Goal: Information Seeking & Learning: Learn about a topic

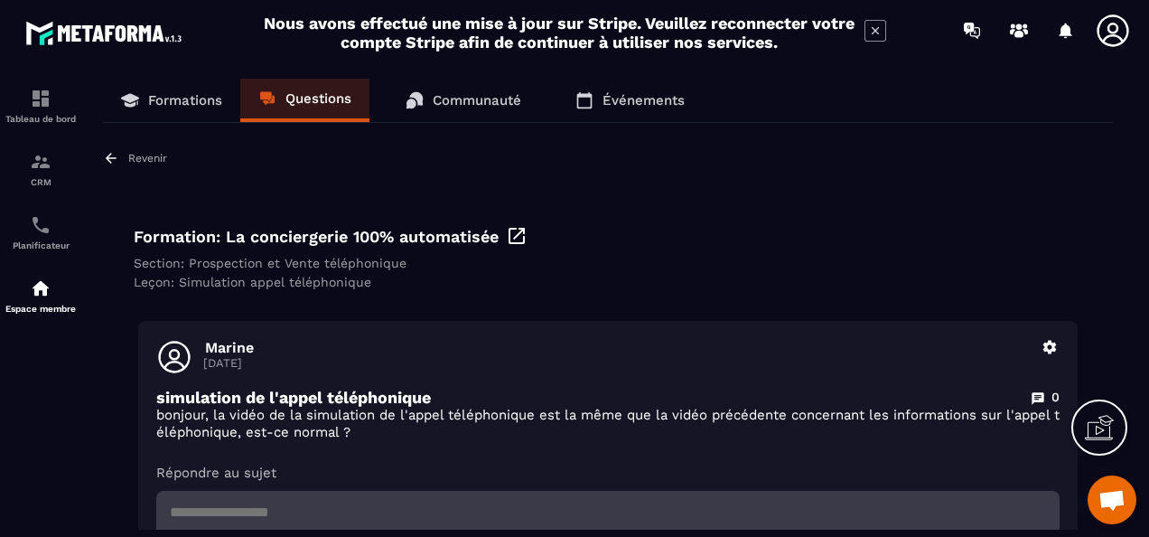
click at [169, 102] on p "Formations" at bounding box center [185, 100] width 74 height 16
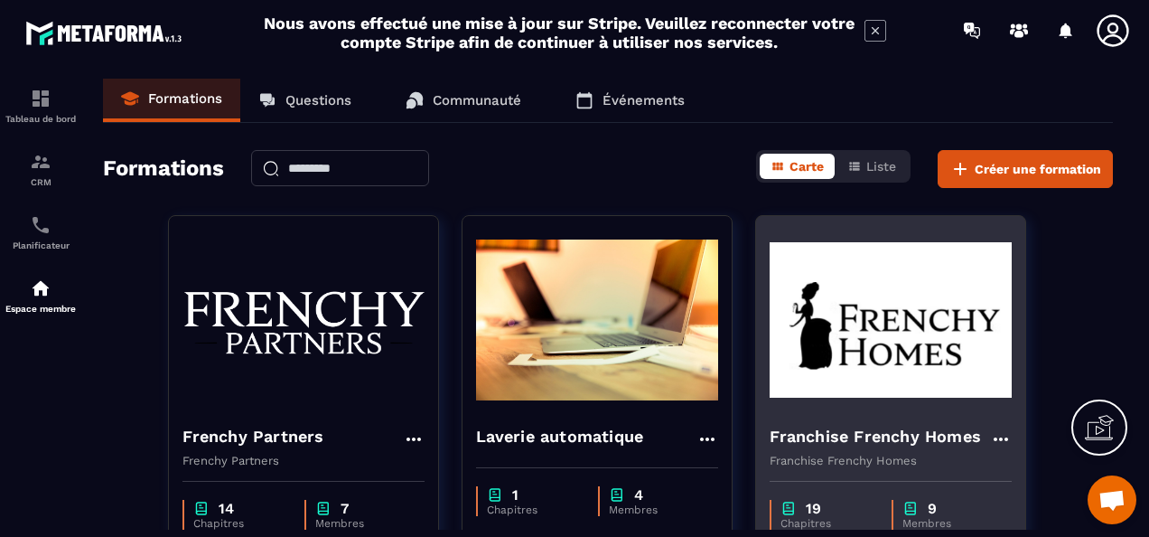
scroll to position [271, 0]
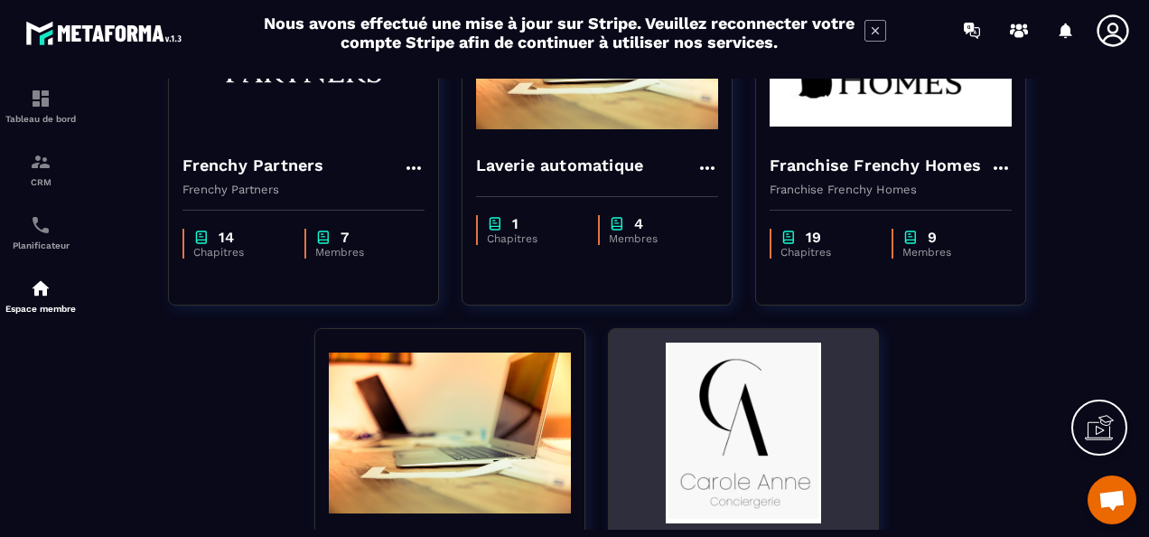
click at [758, 414] on img at bounding box center [743, 432] width 242 height 181
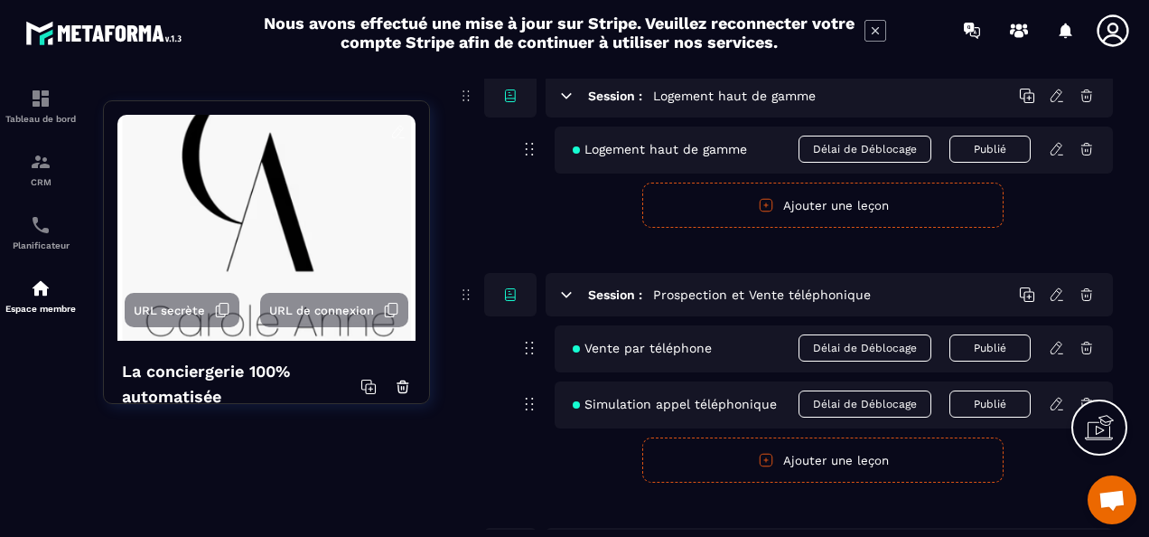
scroll to position [2890, 0]
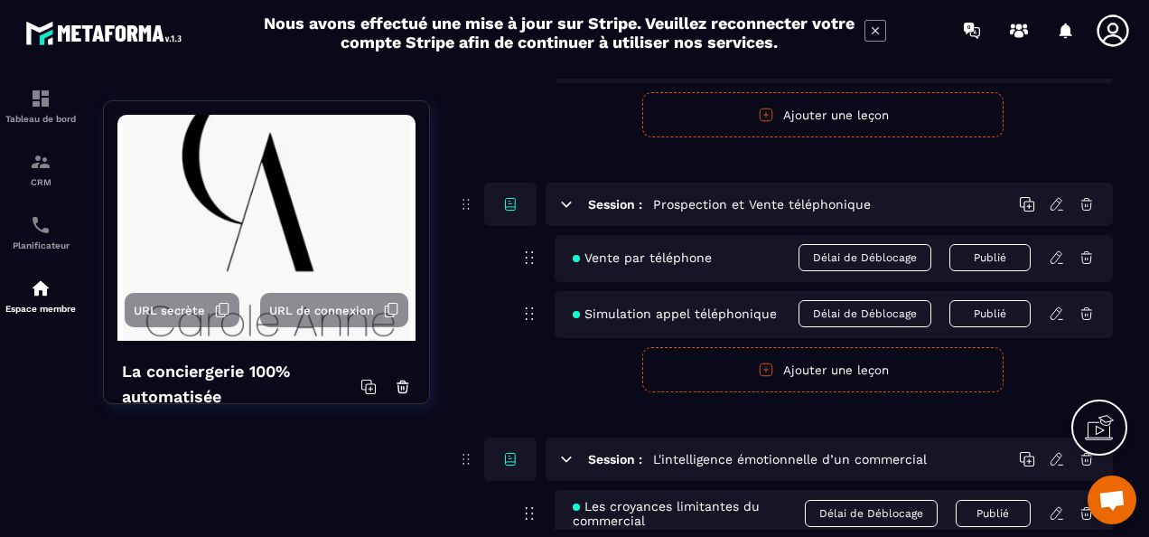
click at [1057, 254] on icon at bounding box center [1057, 257] width 16 height 16
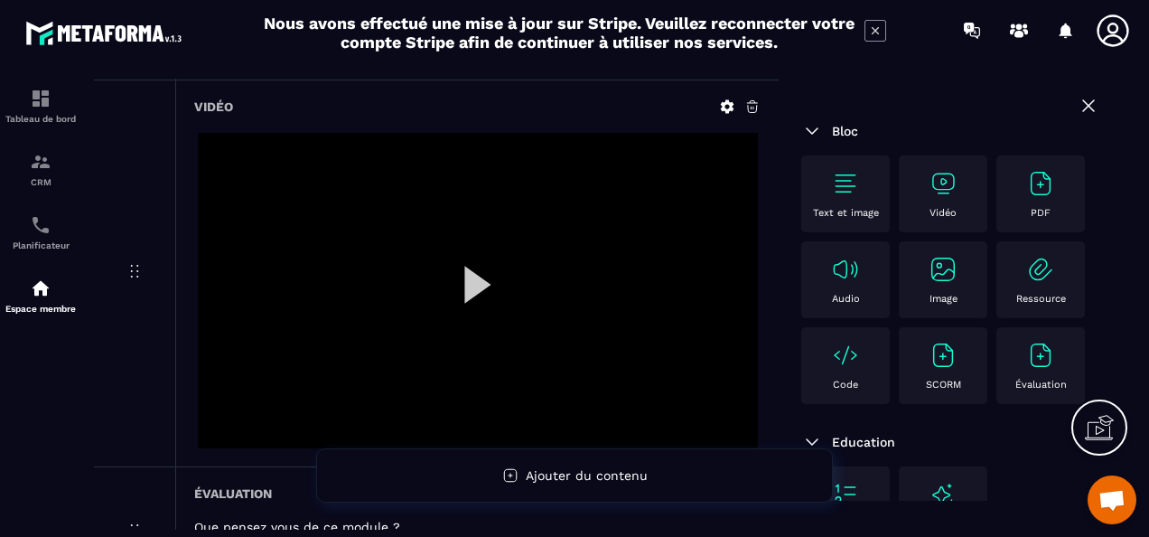
scroll to position [361, 0]
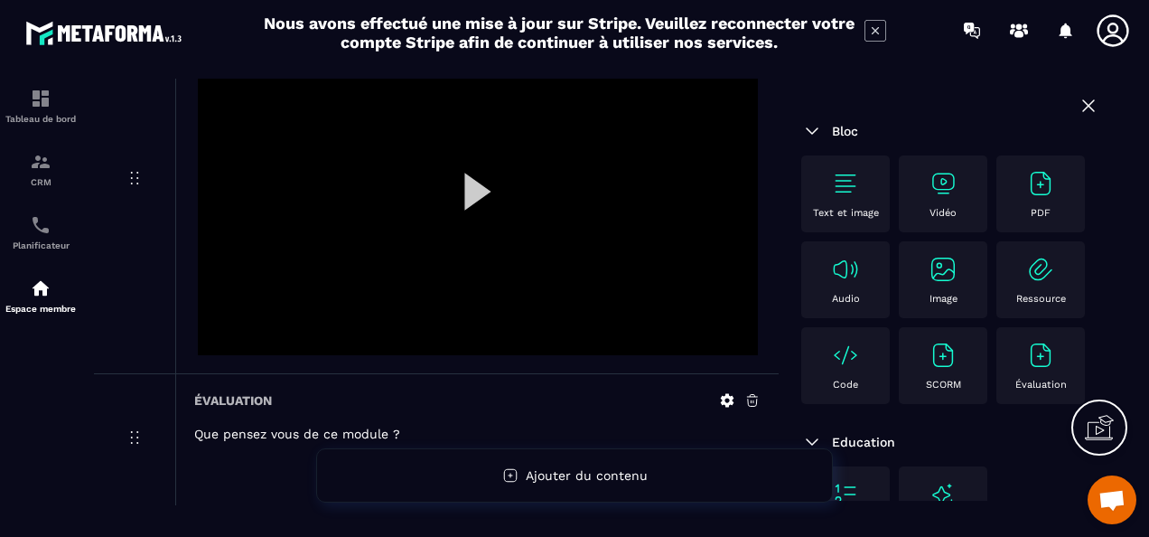
click at [467, 196] on div at bounding box center [478, 197] width 560 height 315
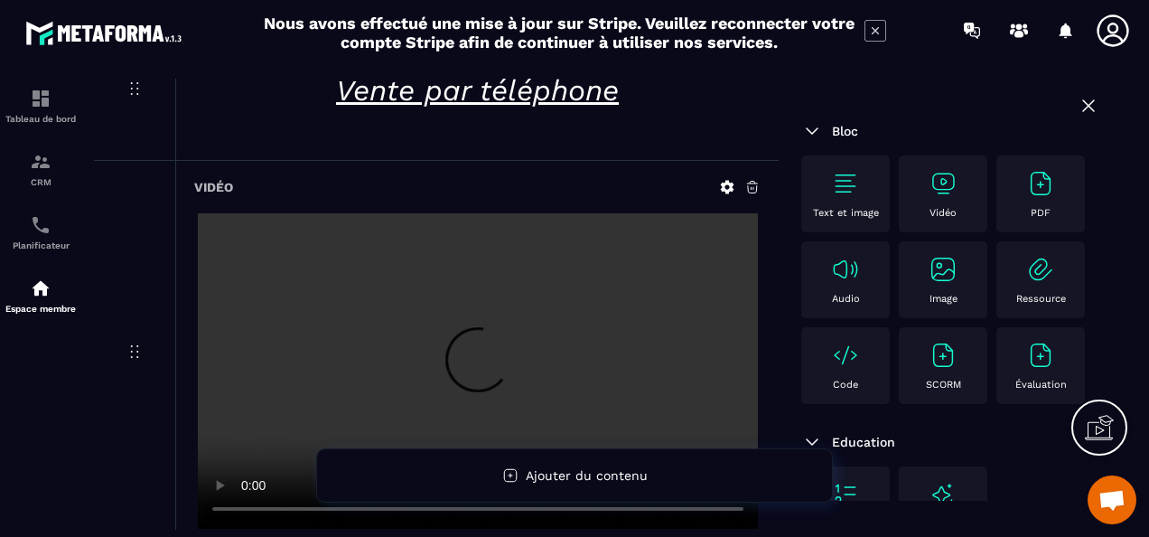
scroll to position [181, 0]
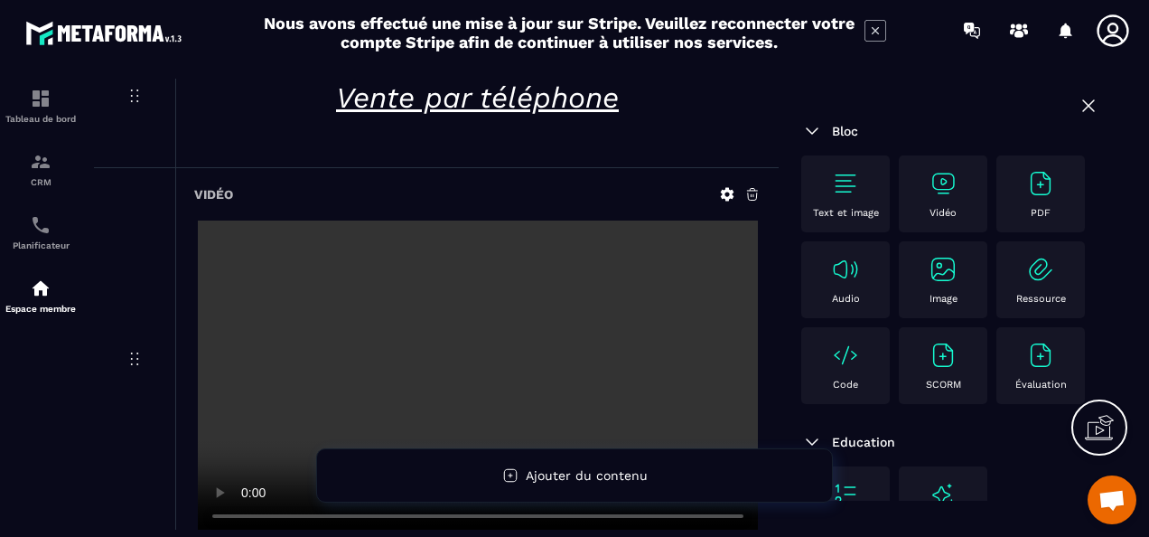
click at [1078, 109] on icon at bounding box center [1089, 106] width 22 height 22
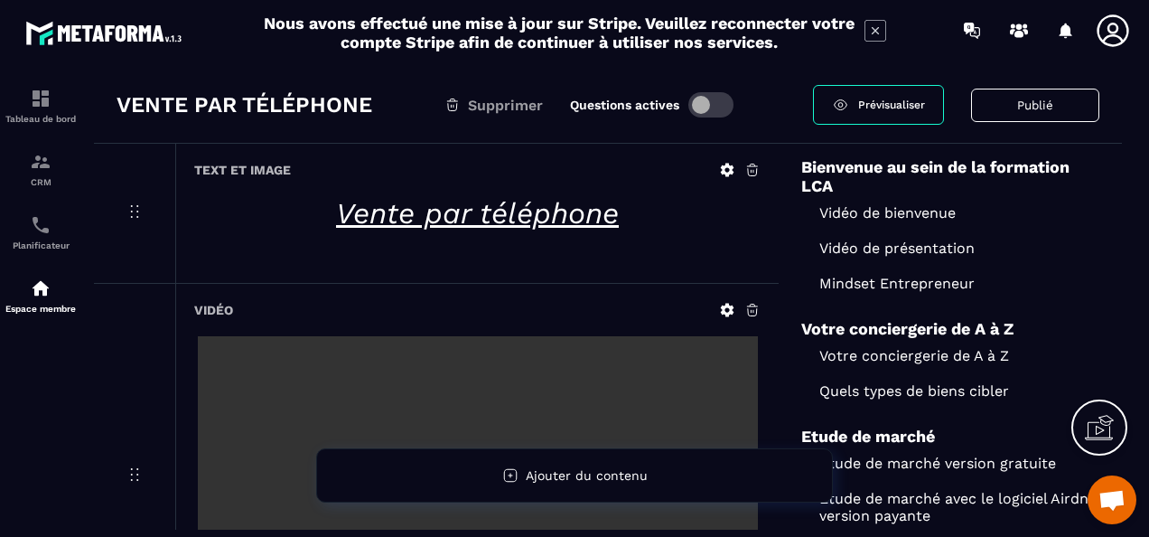
scroll to position [0, 0]
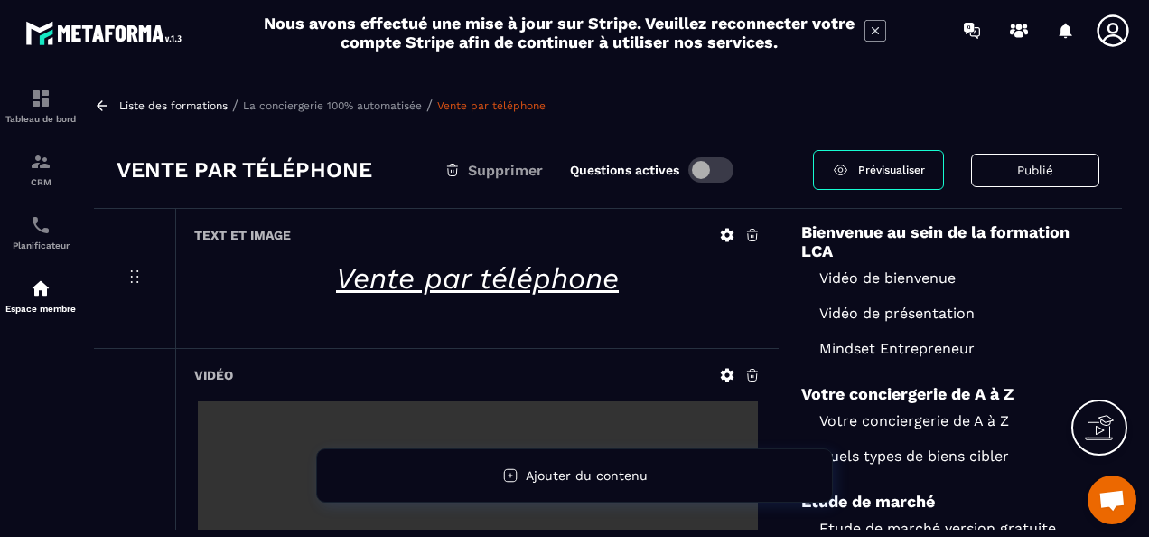
click at [99, 105] on icon at bounding box center [102, 105] width 11 height 10
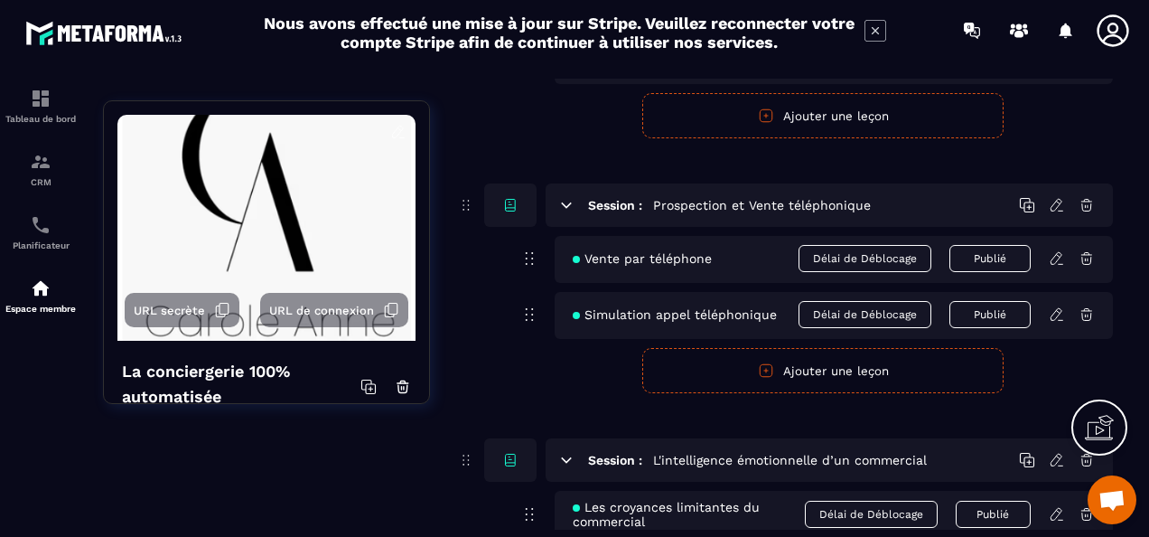
scroll to position [2890, 0]
click at [1055, 307] on icon at bounding box center [1057, 313] width 16 height 16
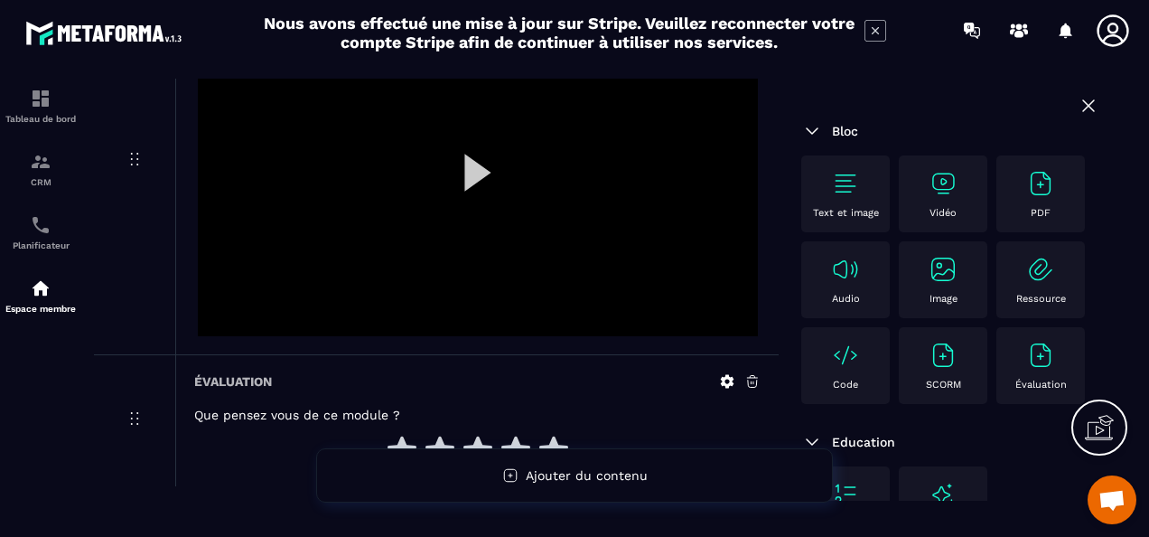
scroll to position [452, 0]
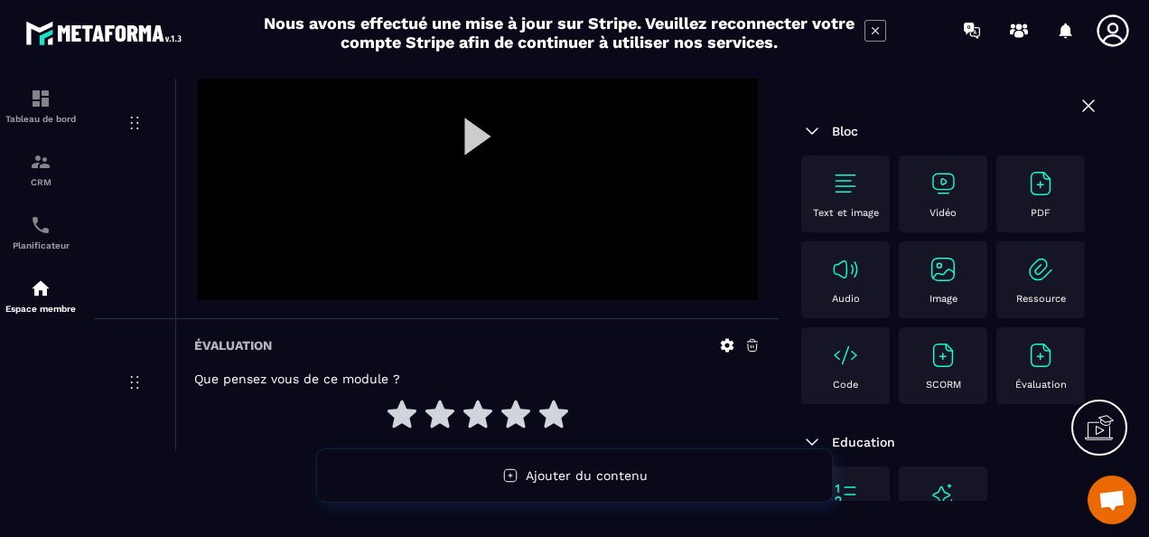
click at [479, 117] on div at bounding box center [478, 142] width 560 height 315
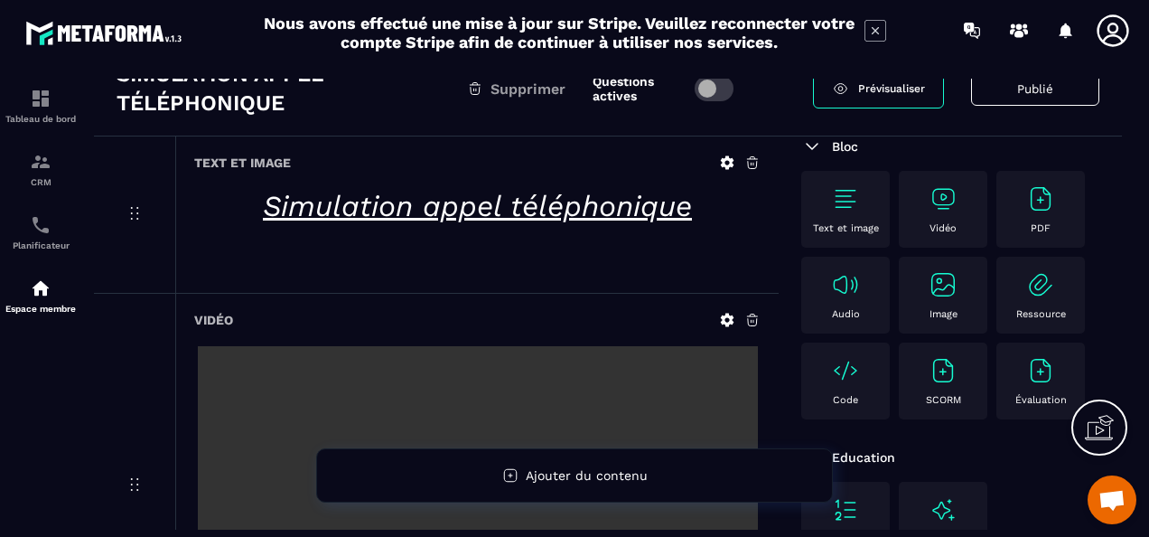
scroll to position [0, 0]
